Goal: Information Seeking & Learning: Compare options

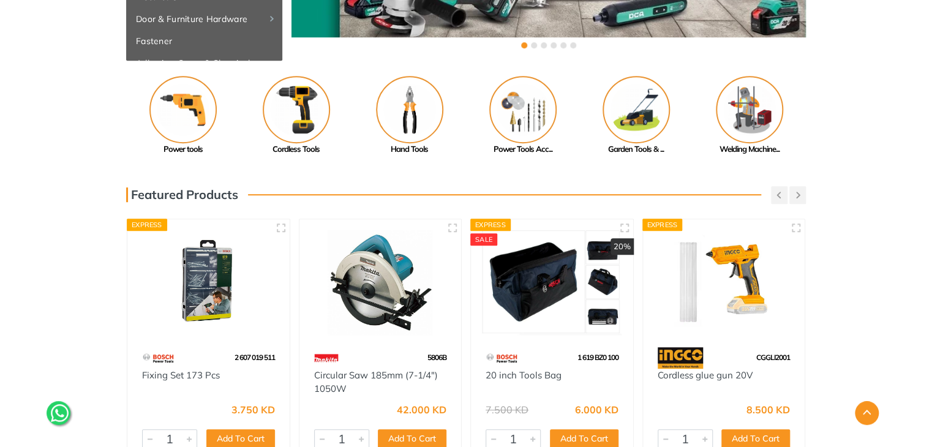
scroll to position [278, 0]
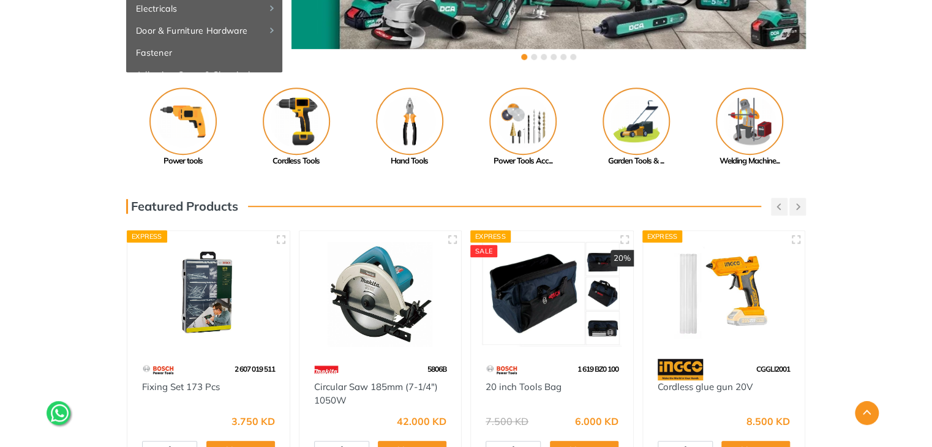
click at [183, 116] on img at bounding box center [182, 121] width 67 height 67
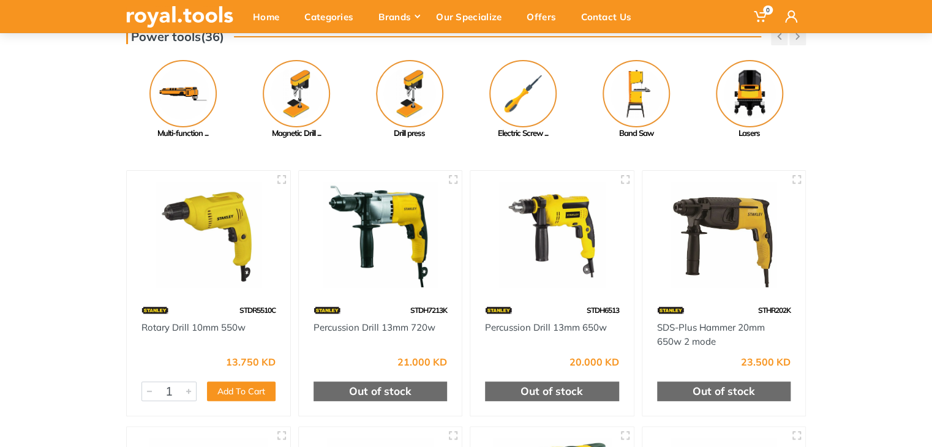
scroll to position [92, 0]
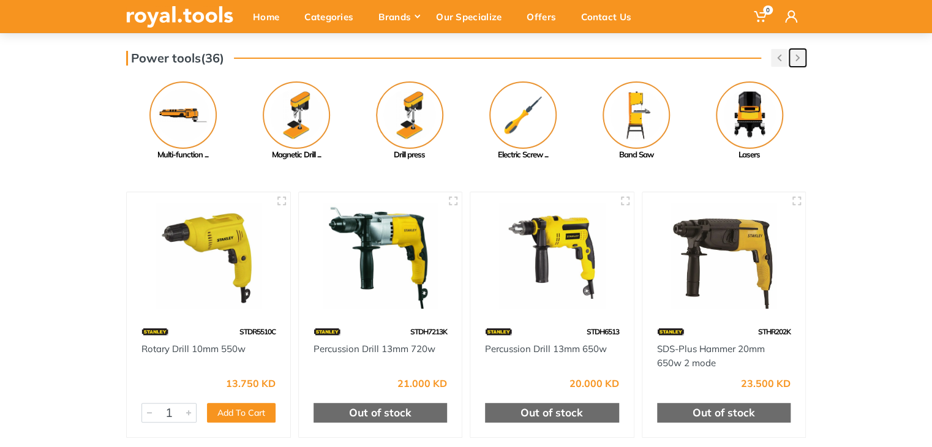
click at [799, 64] on button "button" at bounding box center [798, 58] width 17 height 18
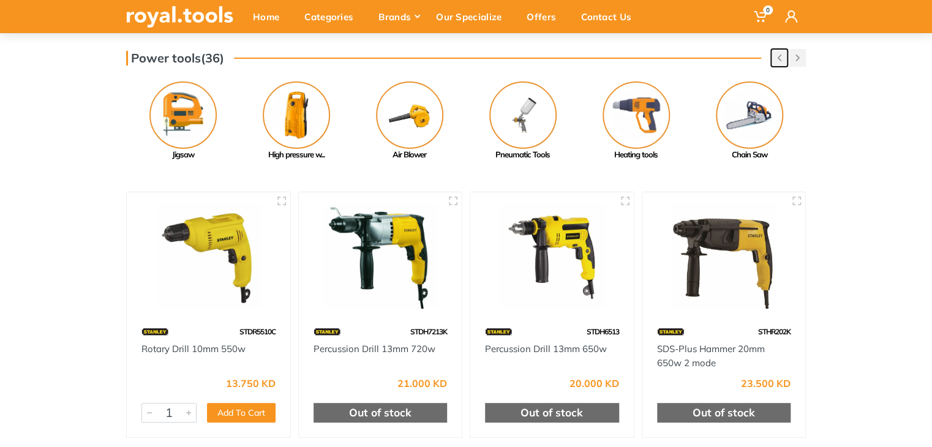
click at [780, 55] on use "button" at bounding box center [779, 58] width 4 height 7
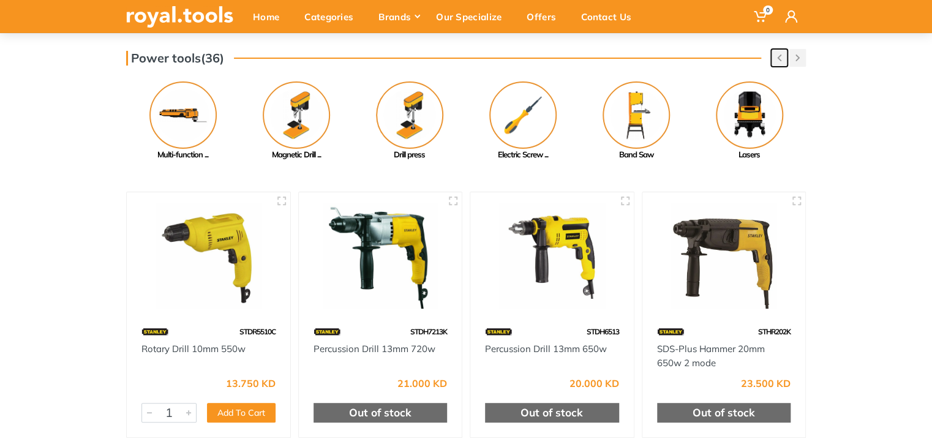
click at [780, 55] on use "button" at bounding box center [779, 58] width 4 height 7
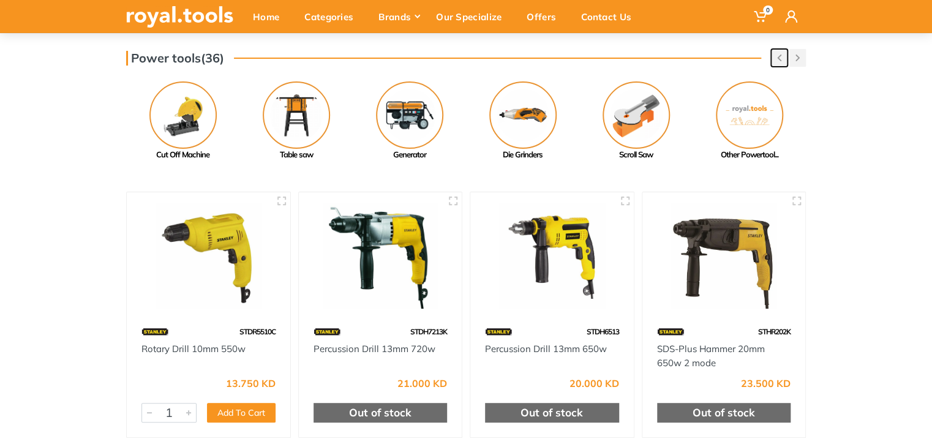
click at [780, 55] on use "button" at bounding box center [779, 58] width 4 height 7
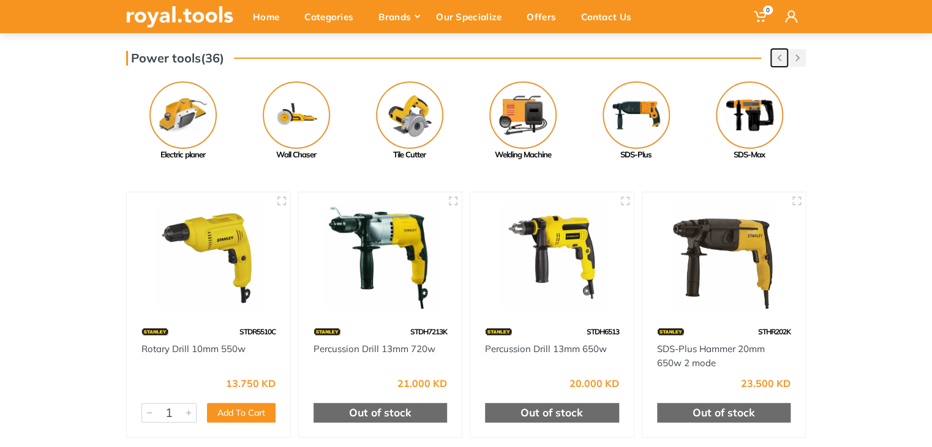
click at [780, 55] on use "button" at bounding box center [779, 58] width 4 height 7
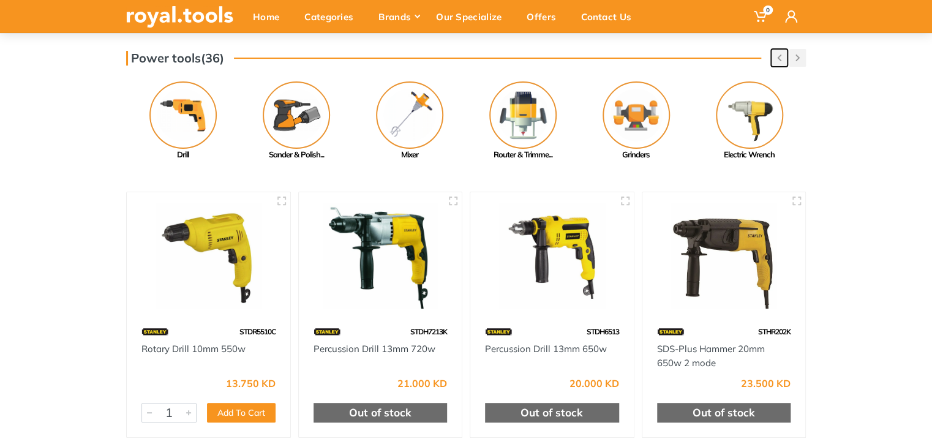
click at [780, 55] on use "button" at bounding box center [779, 58] width 4 height 7
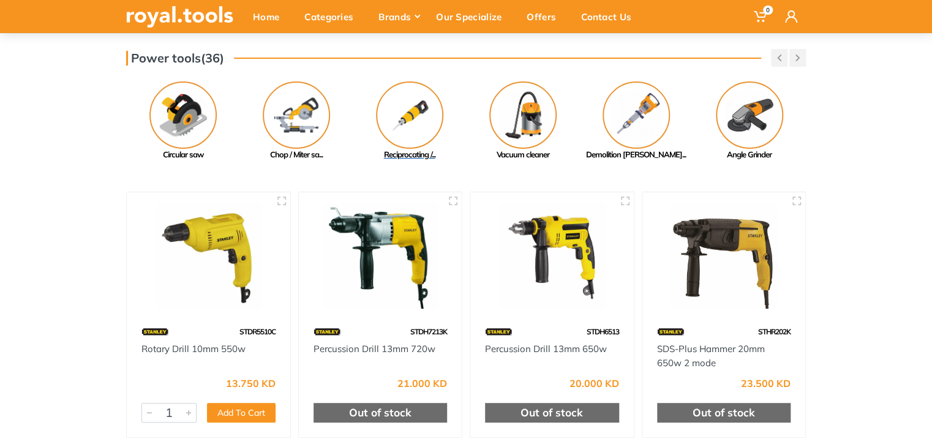
click at [426, 113] on img at bounding box center [409, 114] width 67 height 67
click at [620, 111] on img at bounding box center [636, 114] width 67 height 67
click at [794, 59] on button "button" at bounding box center [798, 58] width 17 height 18
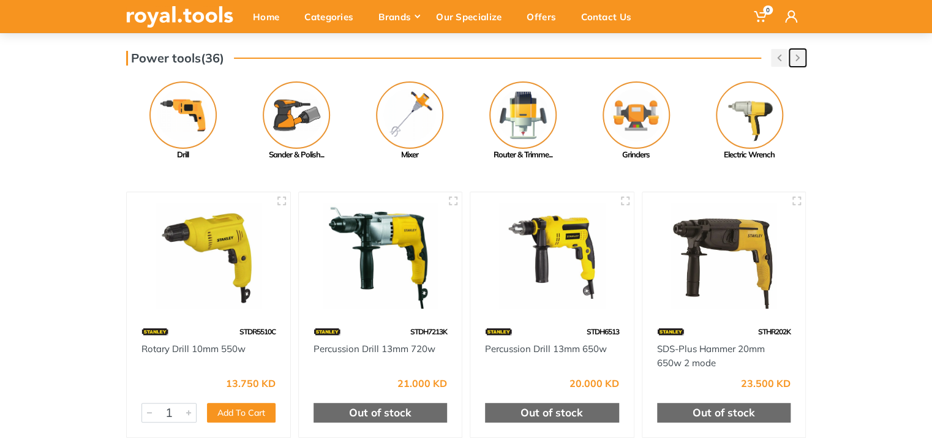
click at [794, 59] on button "button" at bounding box center [798, 58] width 17 height 18
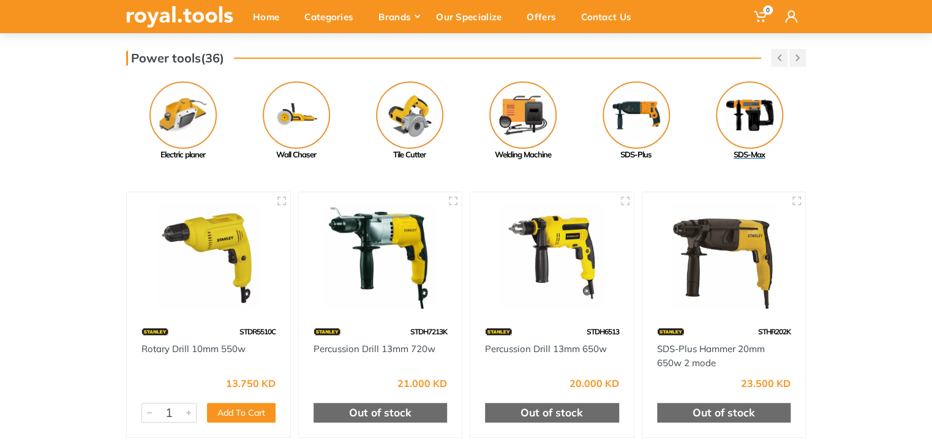
click at [748, 115] on img at bounding box center [749, 114] width 67 height 67
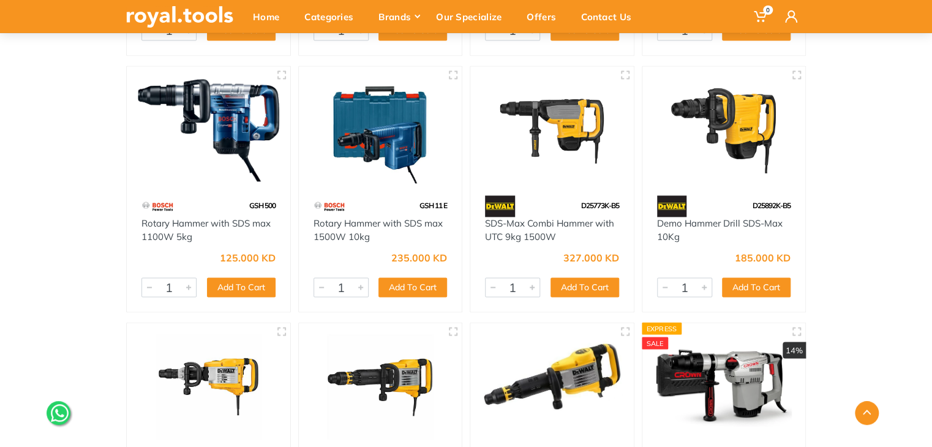
scroll to position [886, 0]
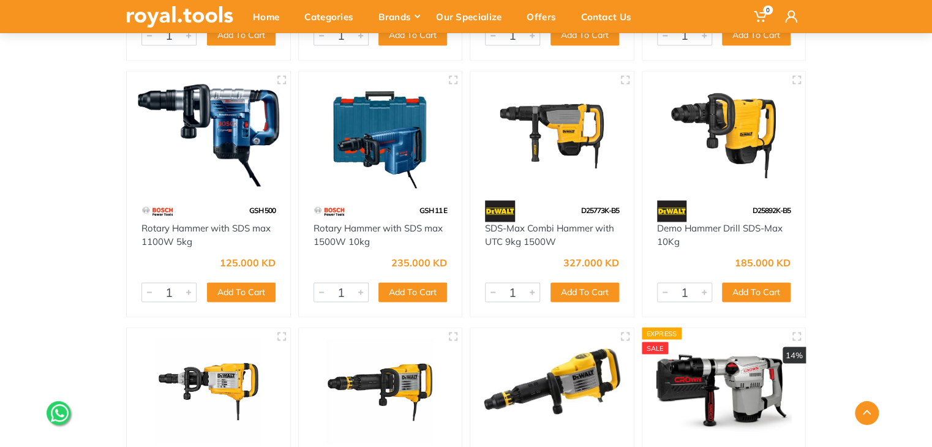
click at [238, 124] on img at bounding box center [208, 135] width 141 height 106
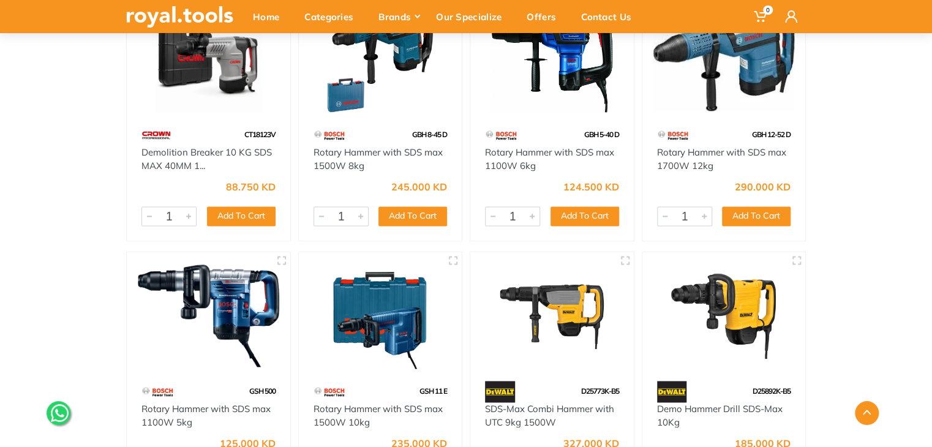
scroll to position [700, 0]
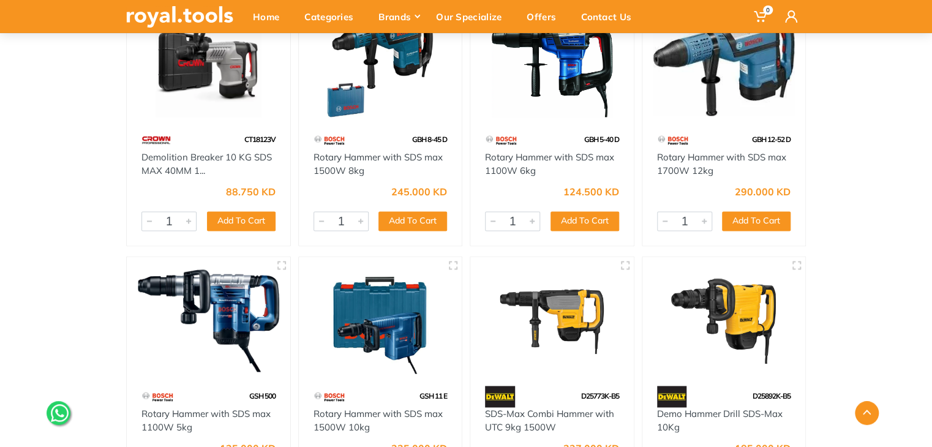
click at [586, 104] on img at bounding box center [551, 64] width 141 height 106
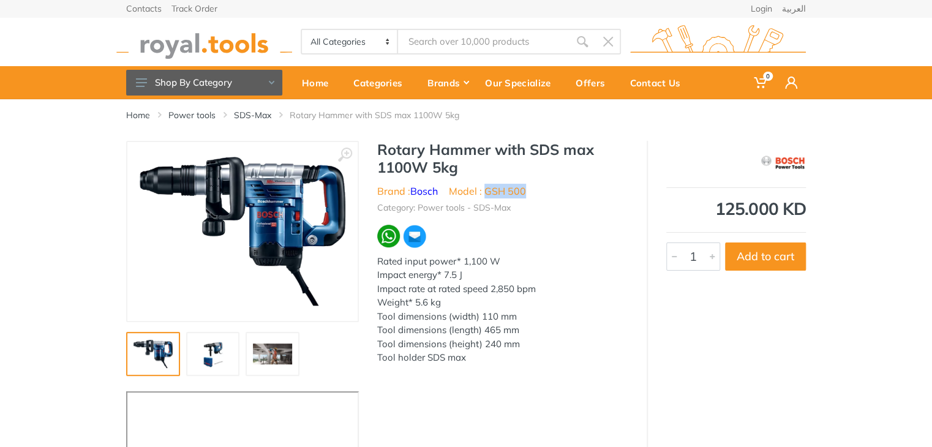
drag, startPoint x: 536, startPoint y: 186, endPoint x: 488, endPoint y: 190, distance: 48.6
click at [488, 190] on ul "Brand : Bosch Model : GSH 500" at bounding box center [502, 191] width 251 height 15
copy li "GSH 500"
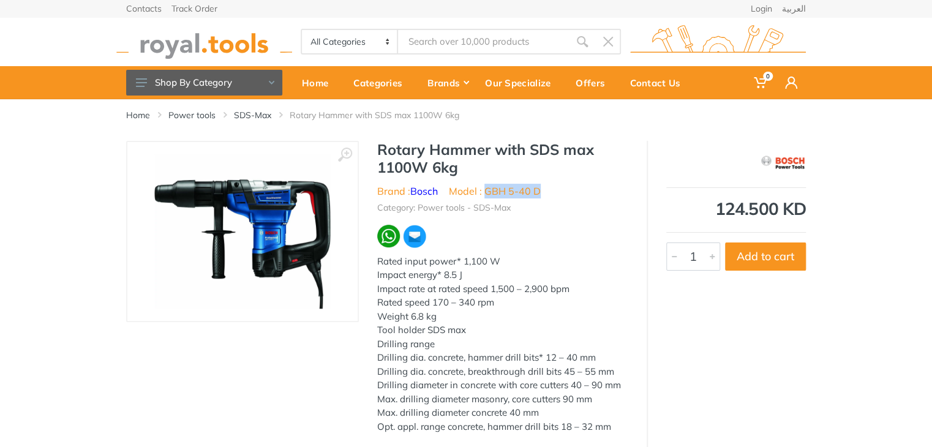
drag, startPoint x: 548, startPoint y: 189, endPoint x: 485, endPoint y: 186, distance: 62.6
click at [485, 186] on ul "Brand : Bosch Model : GBH 5-40 D" at bounding box center [502, 191] width 251 height 15
copy li "GBH 5-40 D"
